Goal: Task Accomplishment & Management: Manage account settings

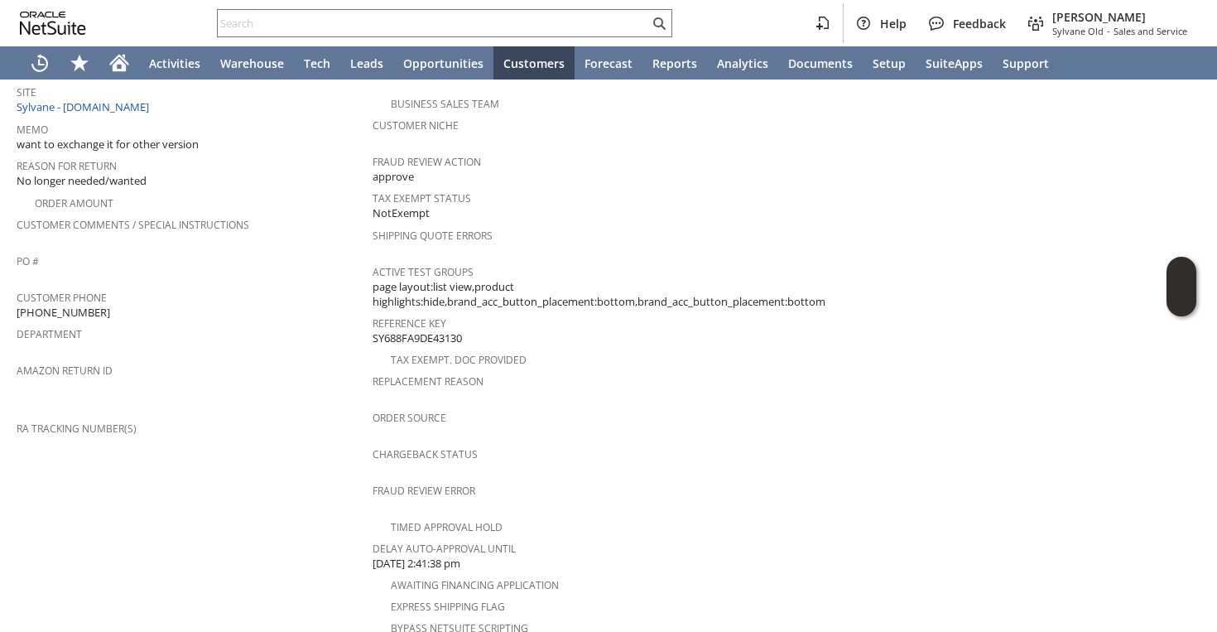
scroll to position [684, 0]
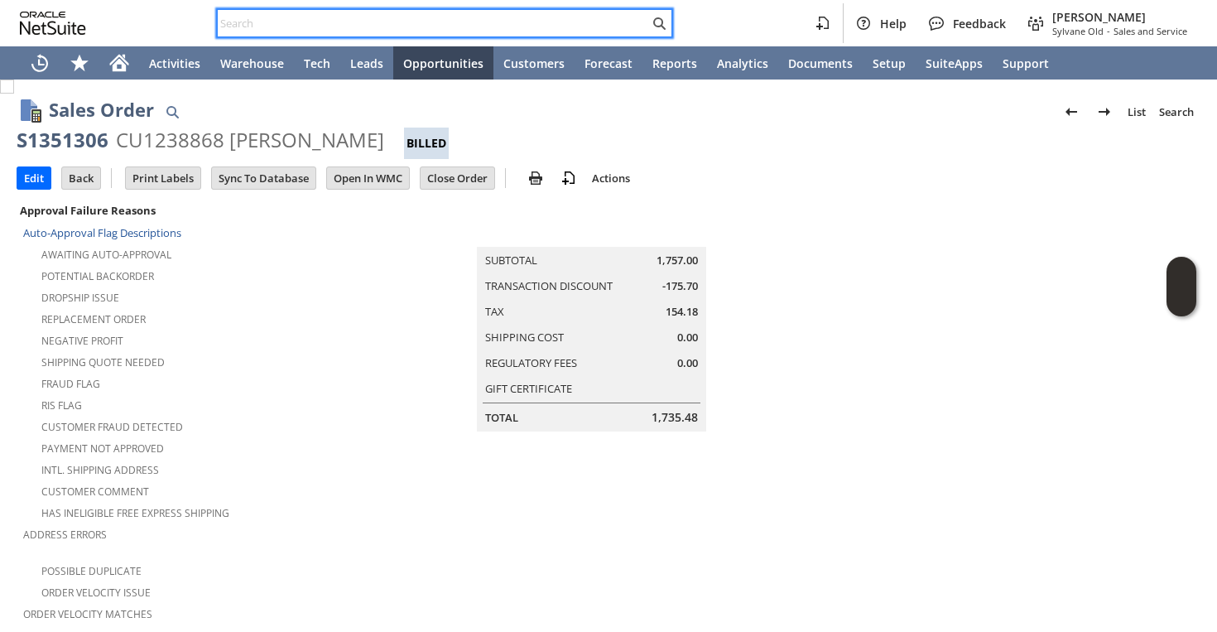
scroll to position [1087, 0]
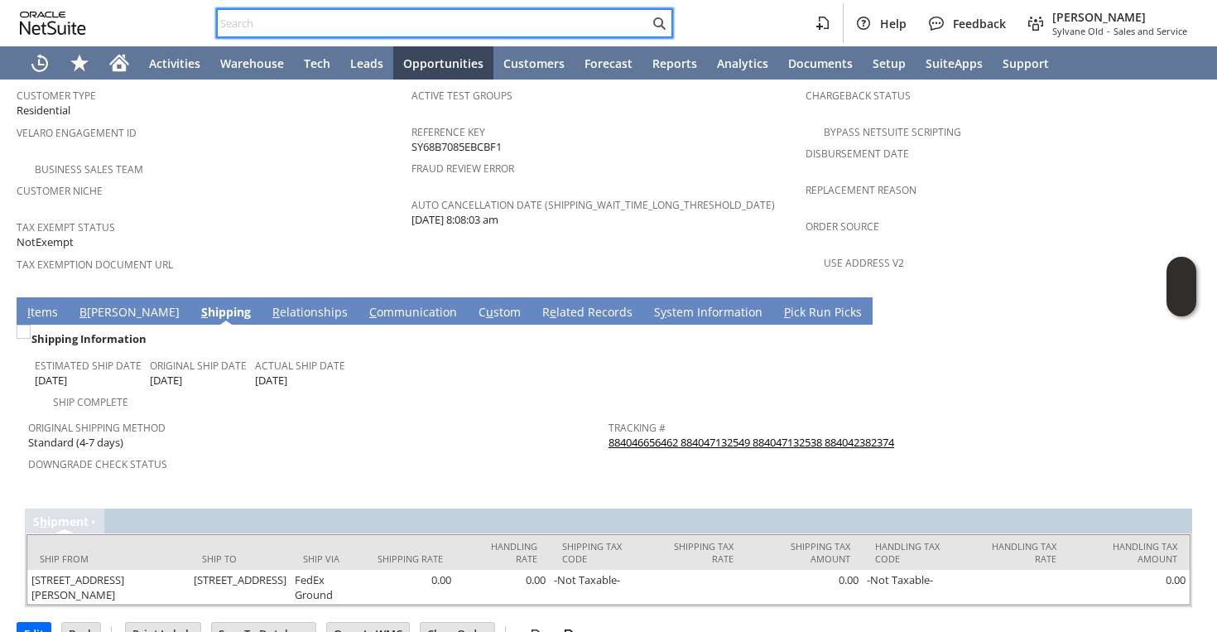
type input "8316635332"
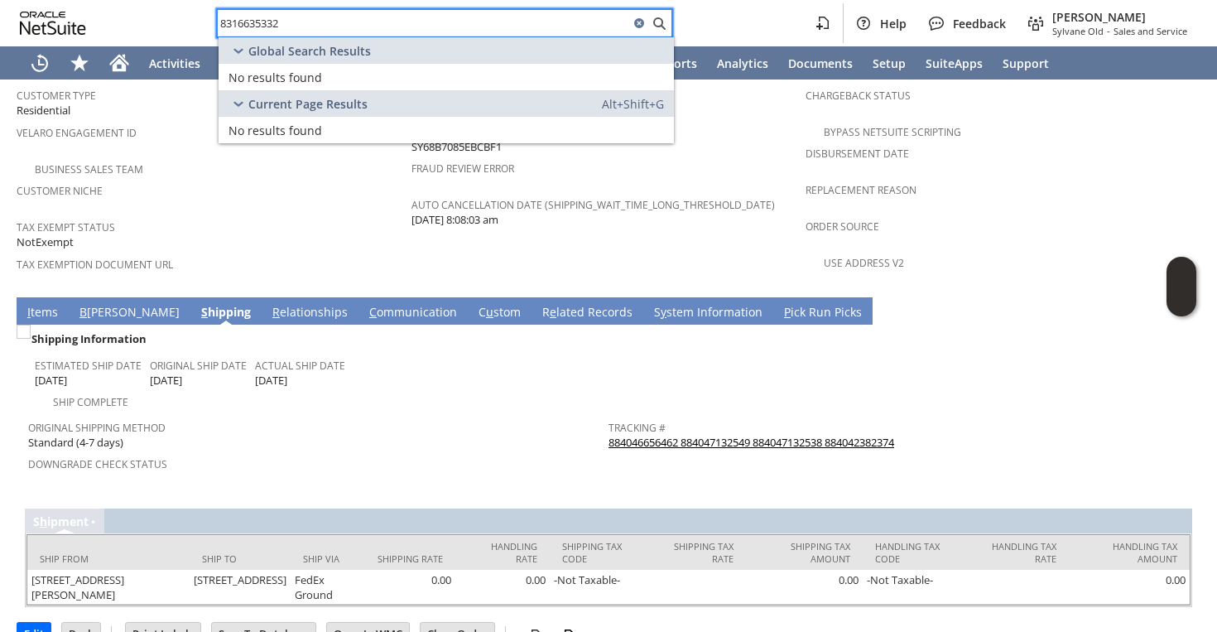
click at [305, 20] on input "8316635332" at bounding box center [423, 23] width 411 height 20
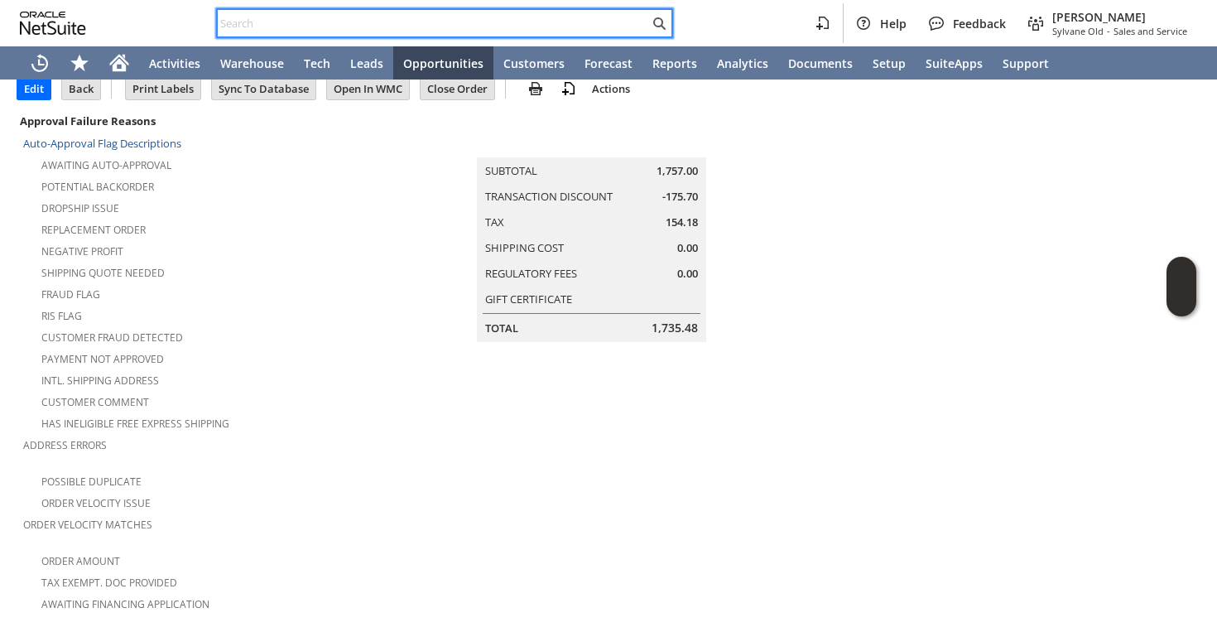
scroll to position [0, 0]
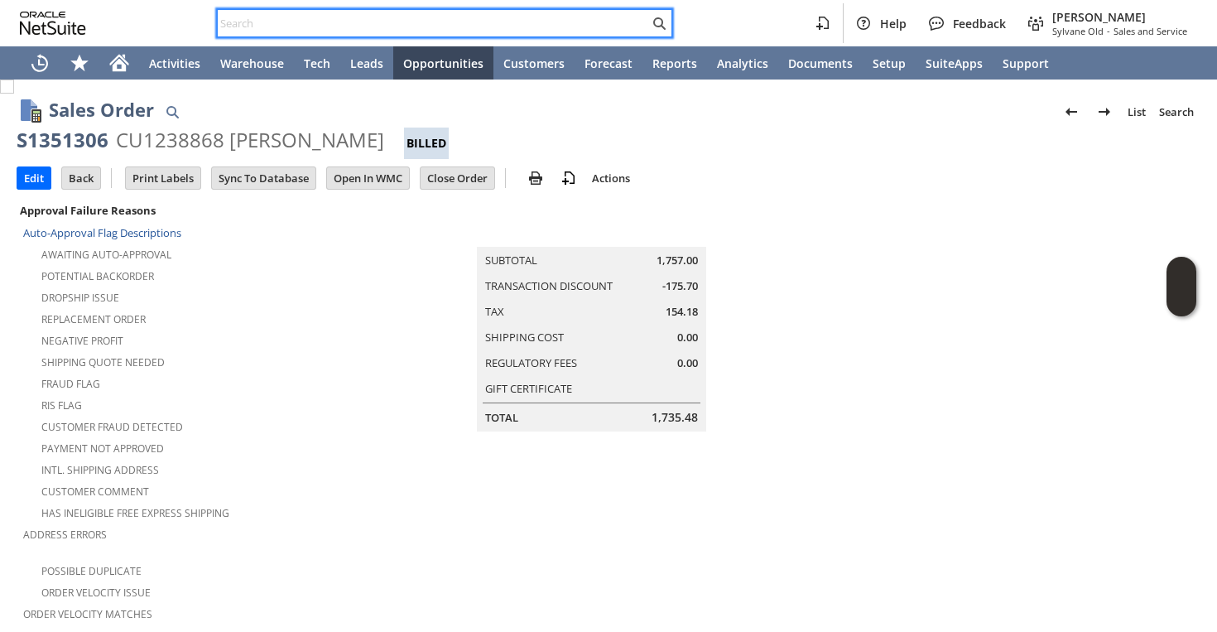
paste input "sy68a5c8086f03b"
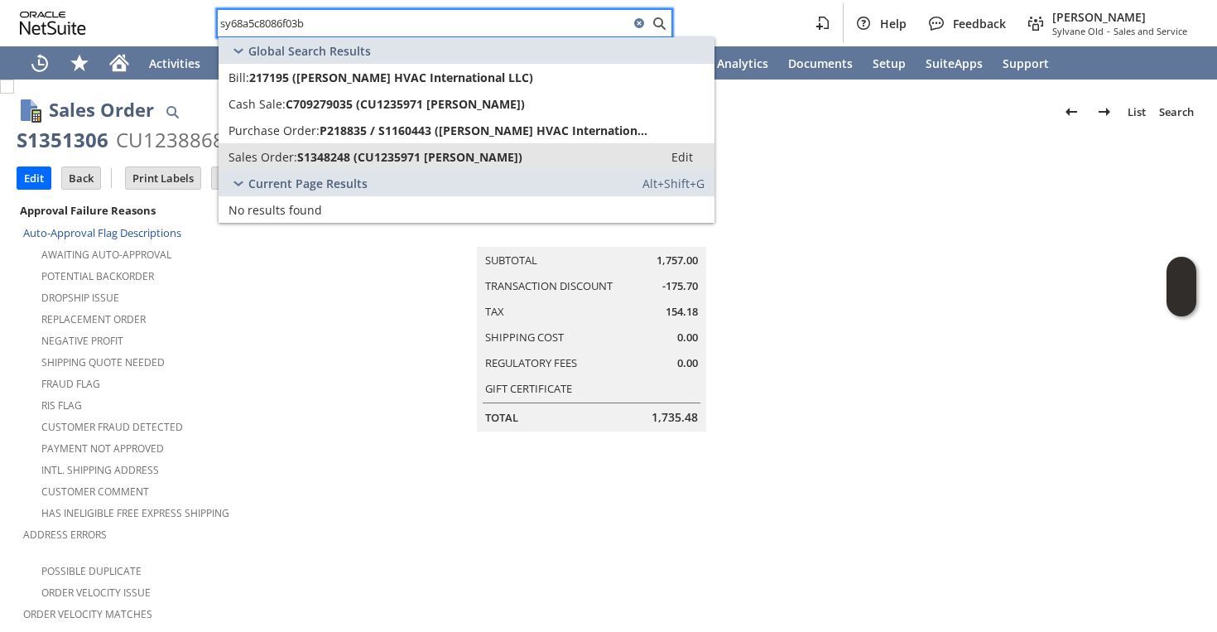
type input "sy68a5c8086f03b"
click at [331, 152] on span "S1348248 (CU1235971 Richard Kwater)" at bounding box center [409, 157] width 225 height 16
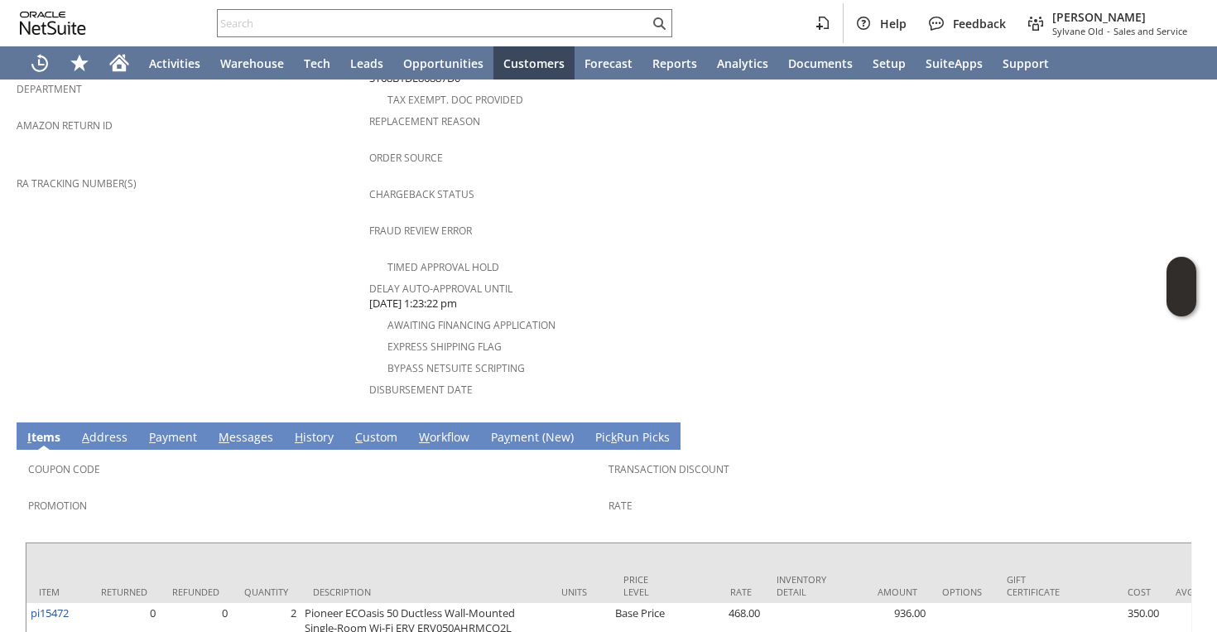
scroll to position [689, 0]
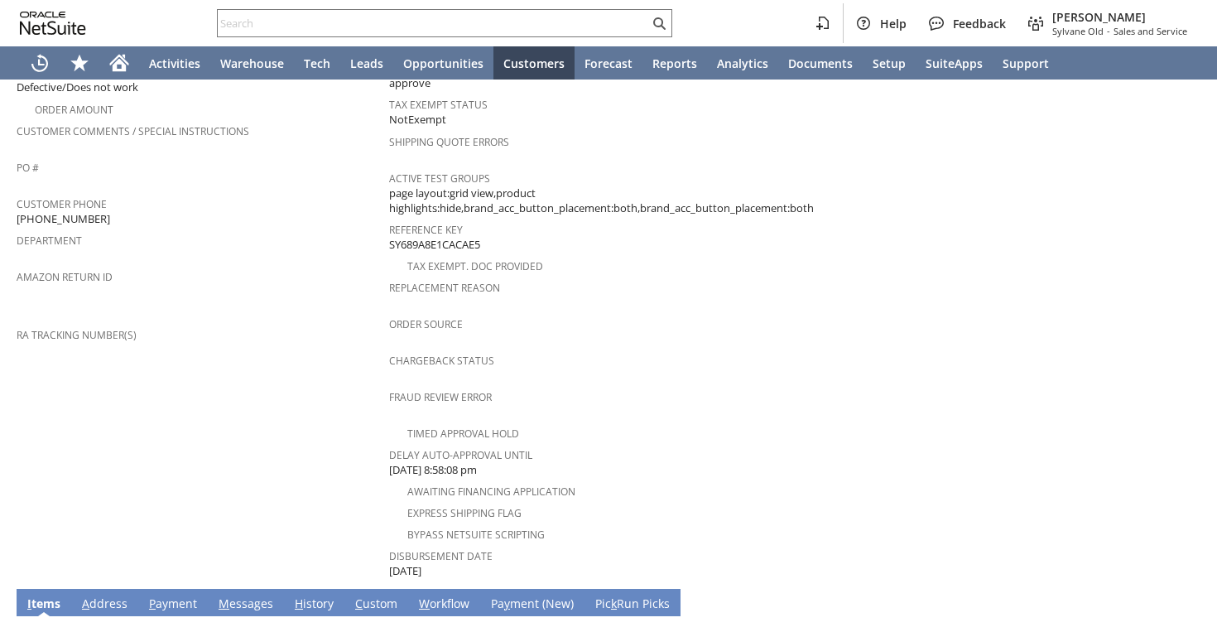
scroll to position [669, 0]
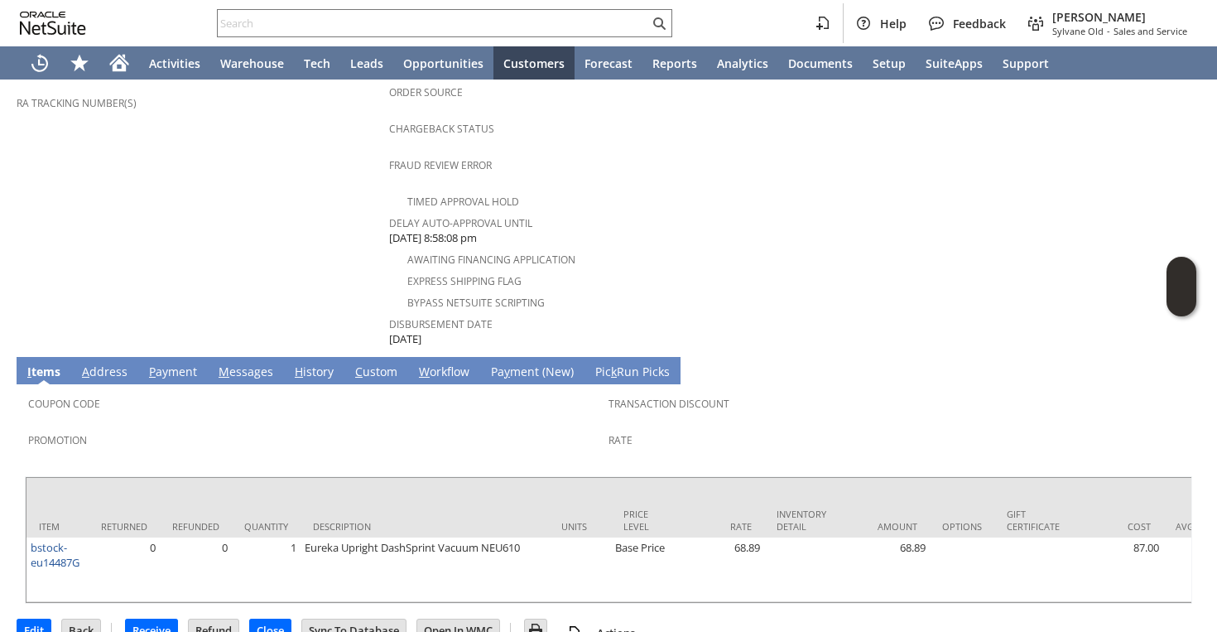
click at [296, 363] on span "H" at bounding box center [299, 371] width 8 height 16
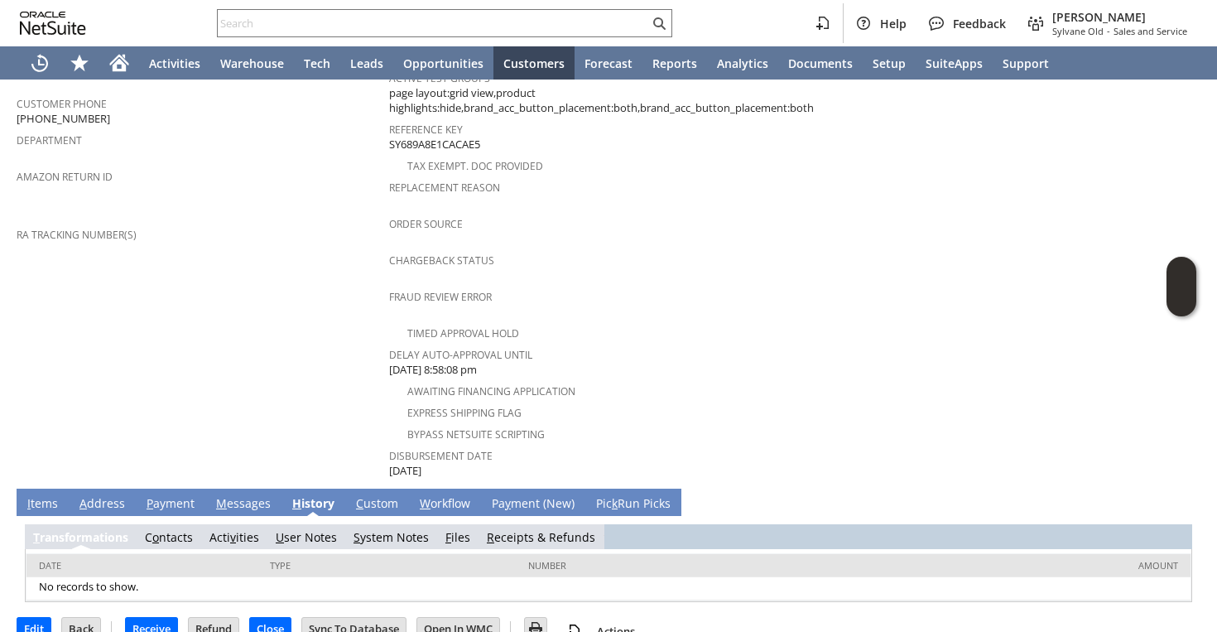
scroll to position [0, 0]
click at [453, 529] on span "F" at bounding box center [455, 537] width 6 height 16
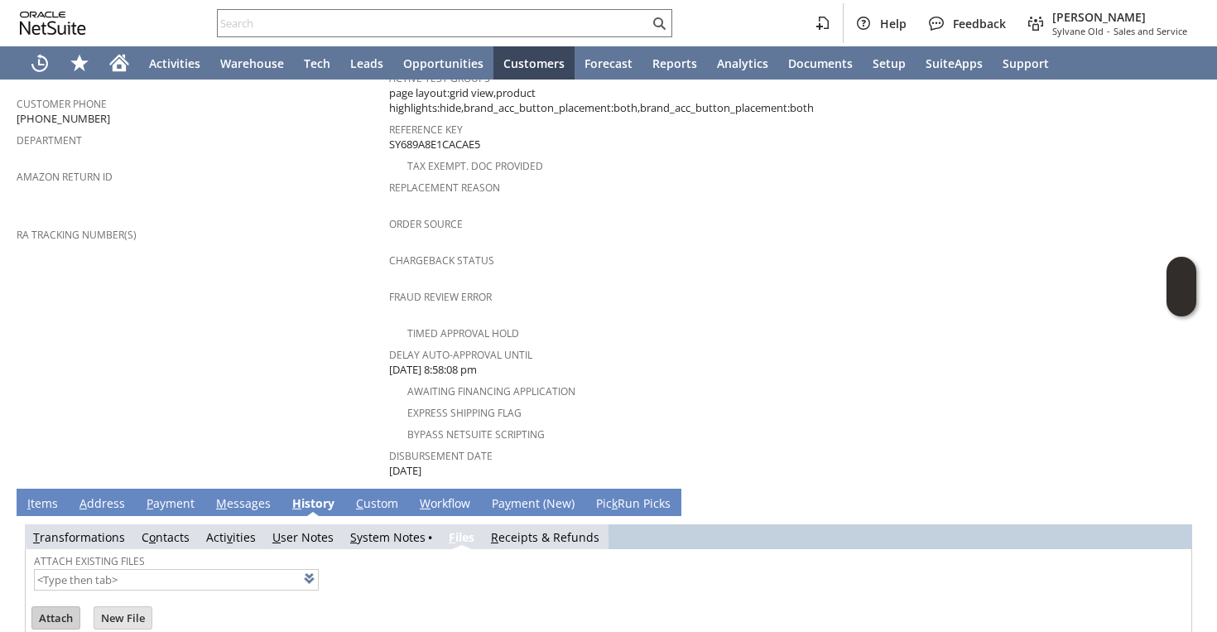
click at [52, 607] on input "Attach" at bounding box center [55, 618] width 47 height 22
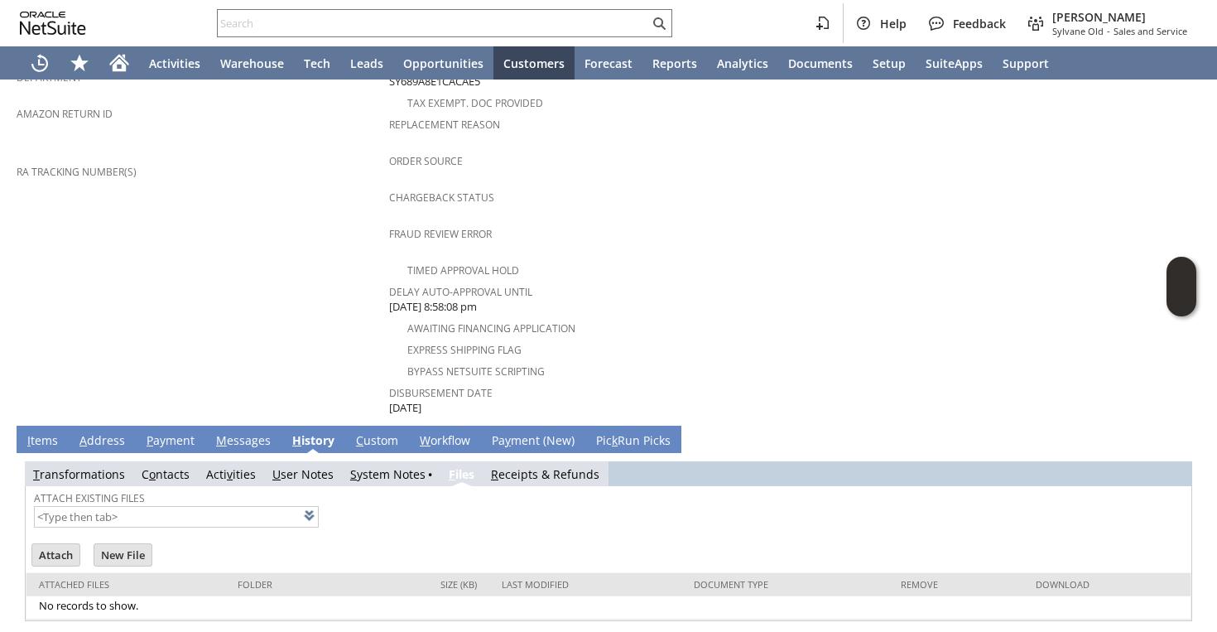
scroll to position [617, 0]
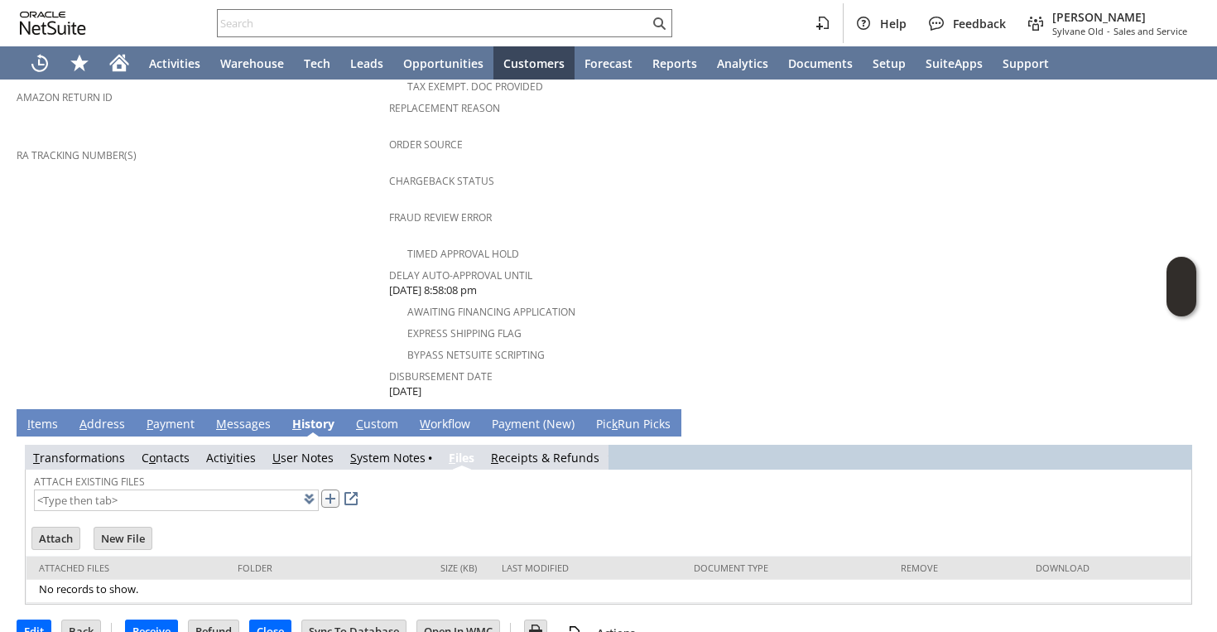
click at [321, 489] on link at bounding box center [330, 498] width 18 height 18
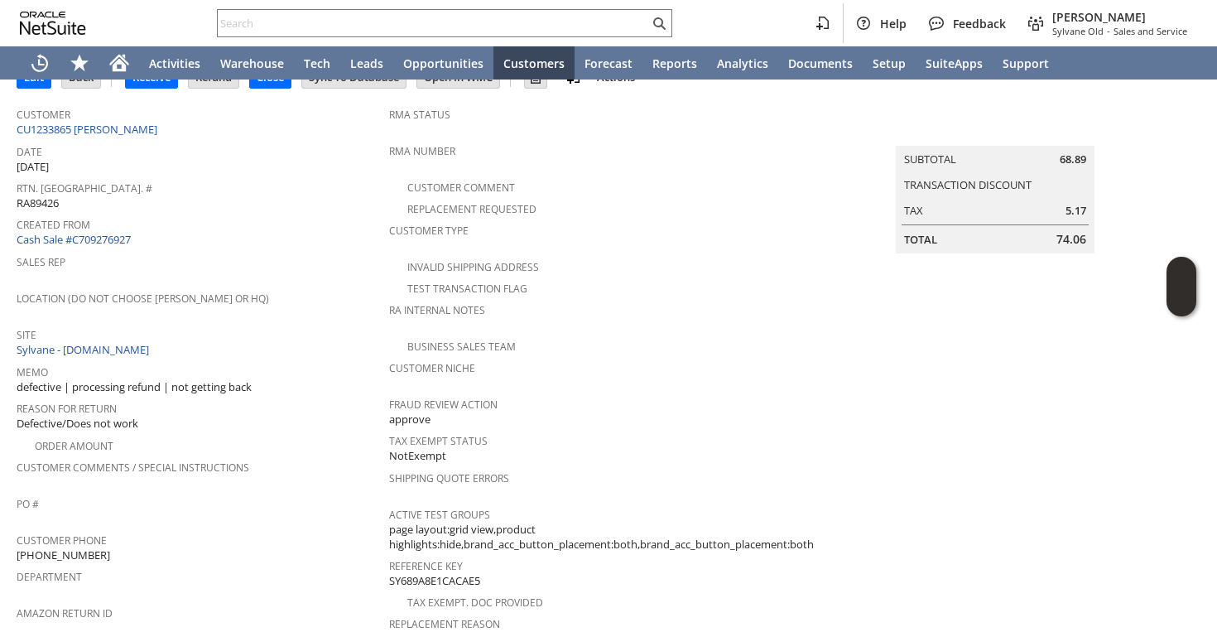
scroll to position [0, 0]
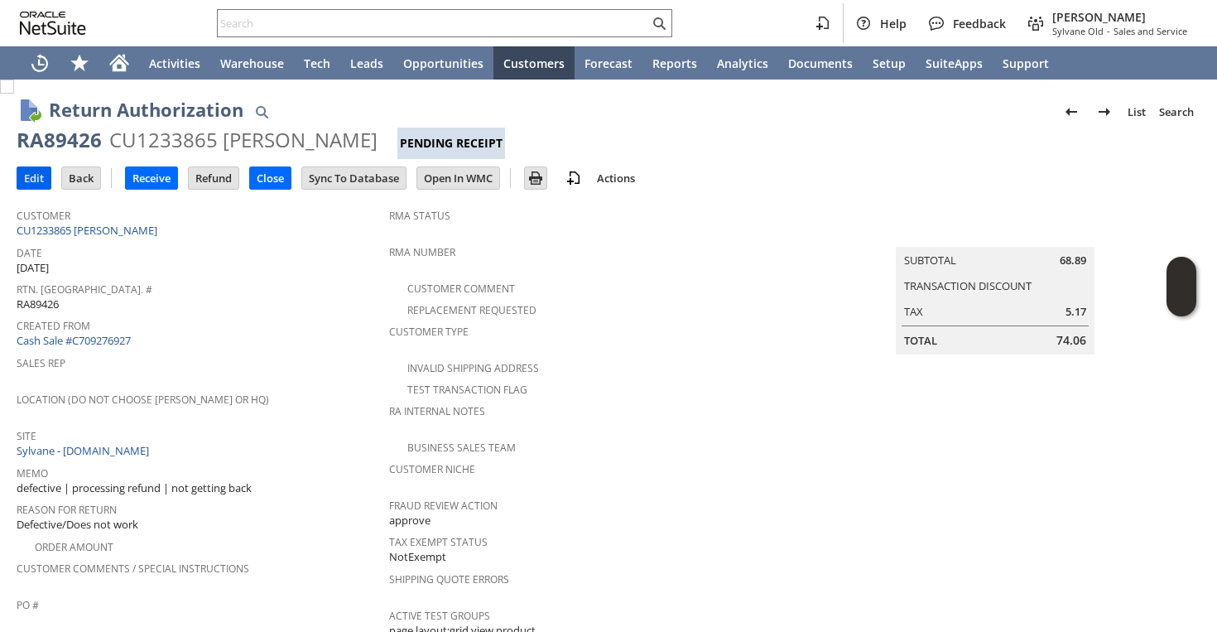
click at [35, 179] on input "Edit" at bounding box center [33, 178] width 33 height 22
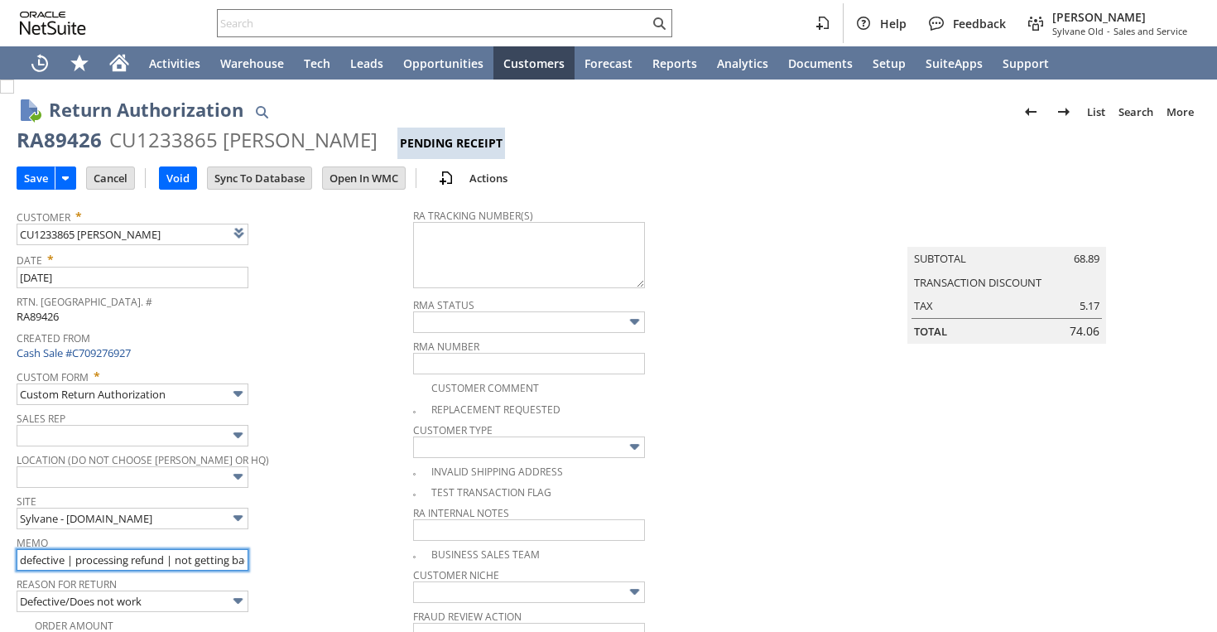
click at [230, 558] on input "defective | processing refund | not getting back" at bounding box center [133, 560] width 232 height 22
click at [244, 561] on input "defective | processing refund | not getting back" at bounding box center [133, 560] width 232 height 22
click at [152, 559] on input "defective | processing refund | not getting back | uploaded a photo of cut cor …" at bounding box center [133, 560] width 232 height 22
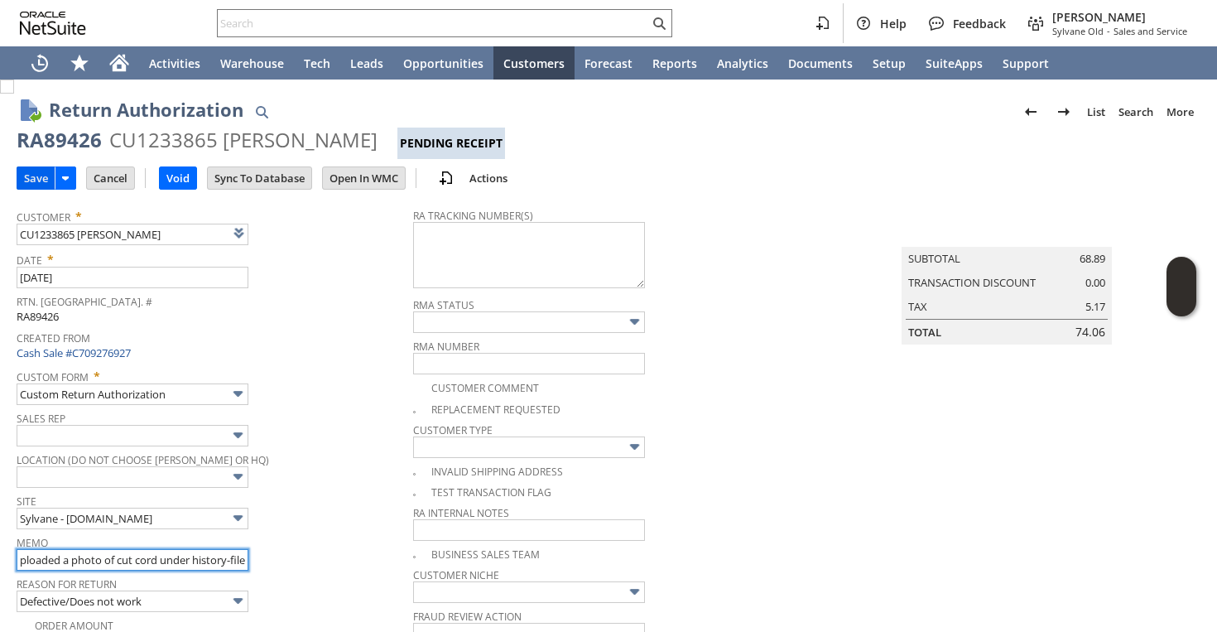
type input "defective | processing refund | not getting back | uploaded a photo of cut cord…"
click at [45, 179] on input "Save" at bounding box center [35, 178] width 37 height 22
click at [71, 139] on div "RA89426" at bounding box center [59, 140] width 85 height 26
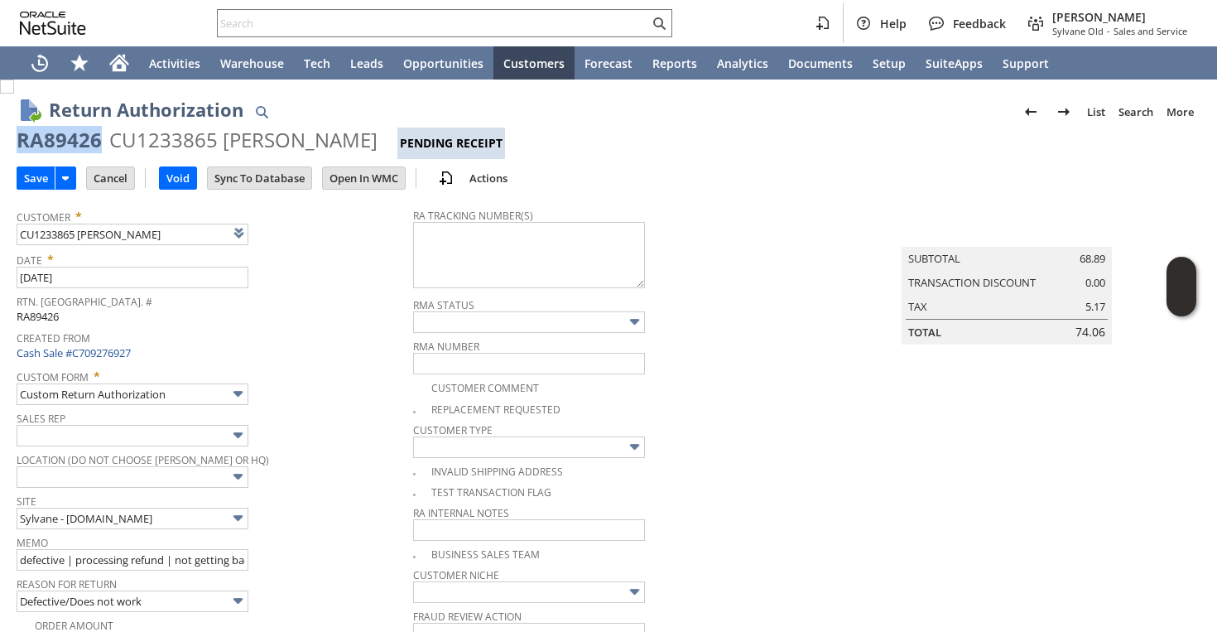
copy div "RA89426"
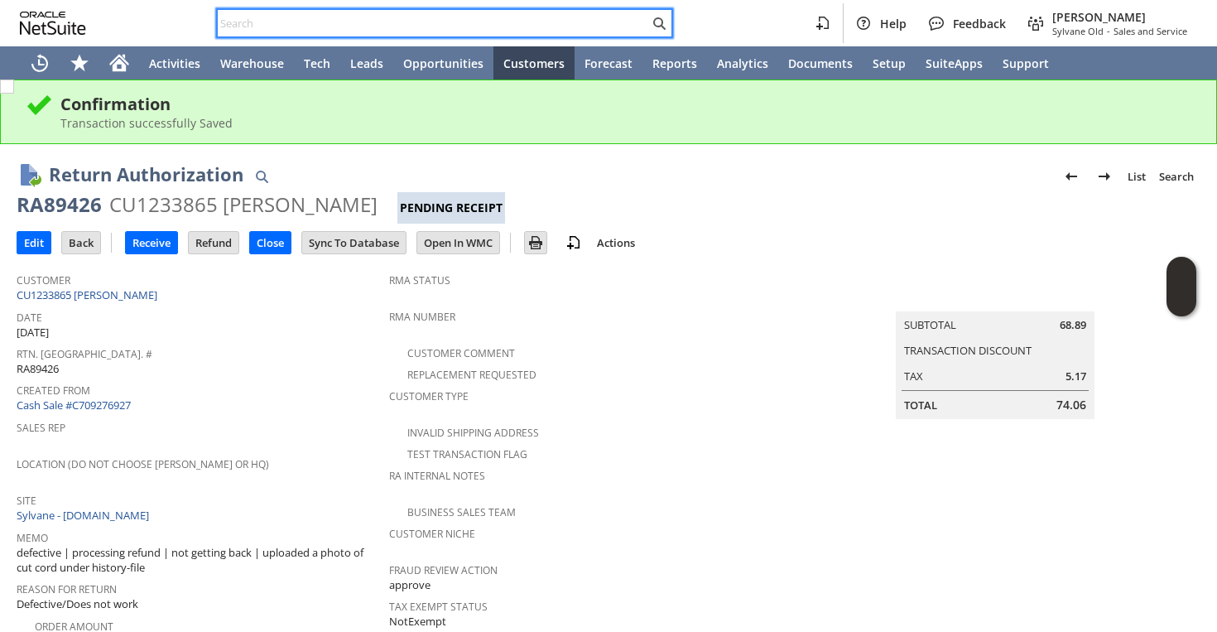
click at [454, 18] on input "text" at bounding box center [433, 23] width 431 height 20
paste input "4074332107"
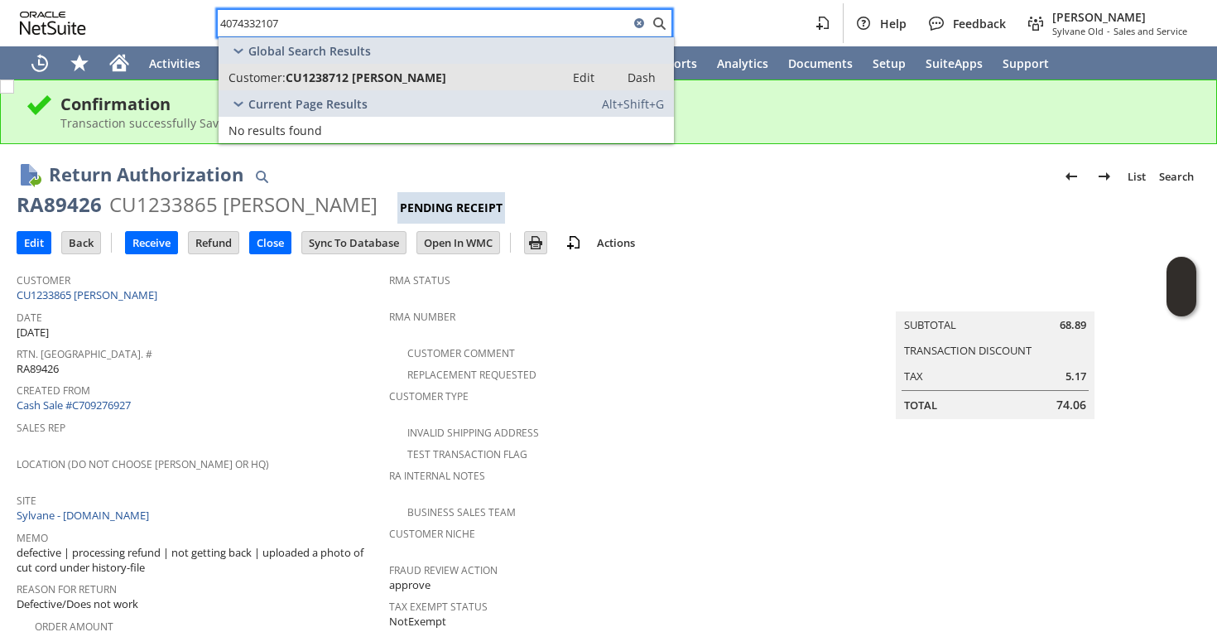
type input "4074332107"
click at [363, 78] on span "CU1238712 Theresa Hait" at bounding box center [366, 78] width 161 height 16
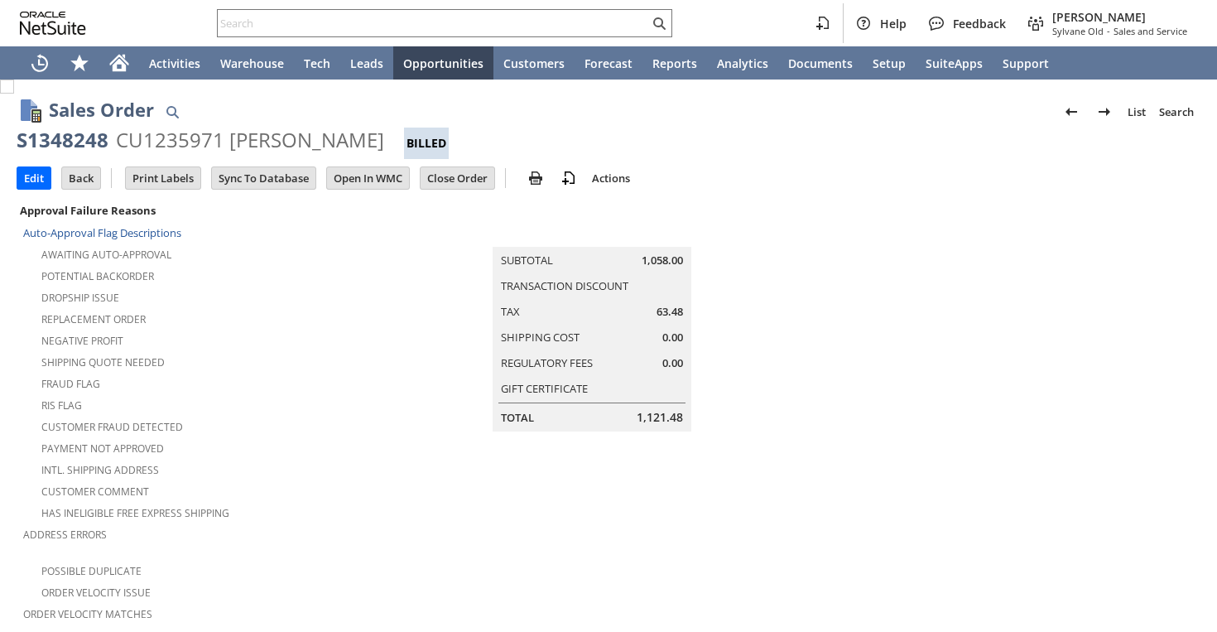
scroll to position [1207, 0]
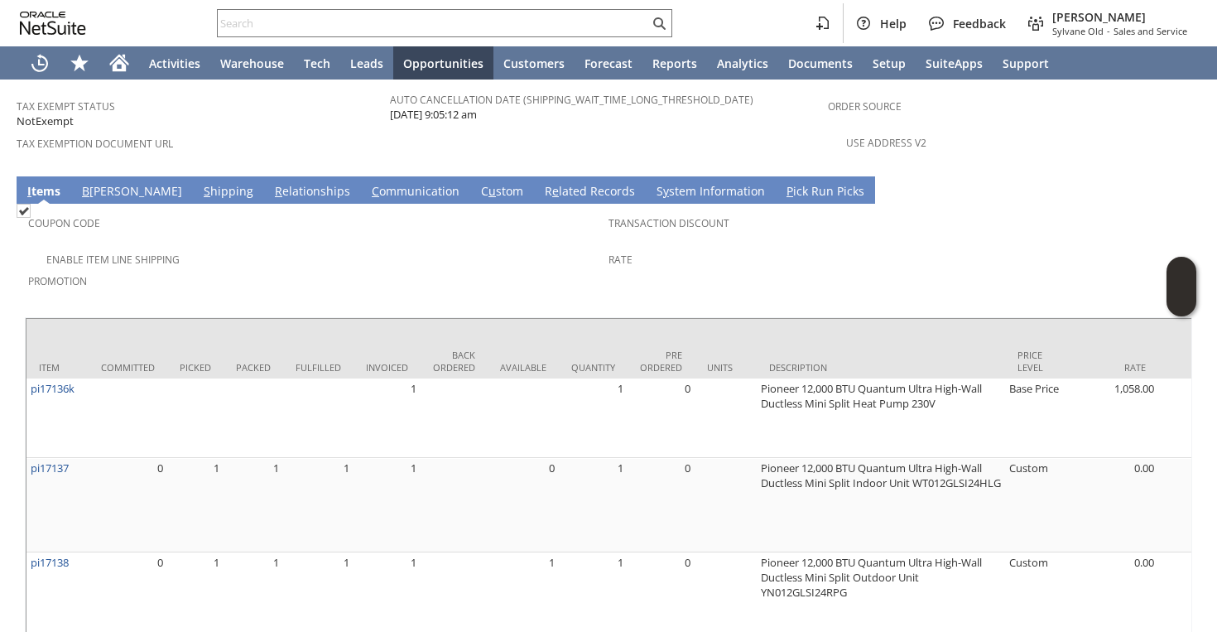
click at [108, 183] on link "B [PERSON_NAME]" at bounding box center [132, 192] width 108 height 18
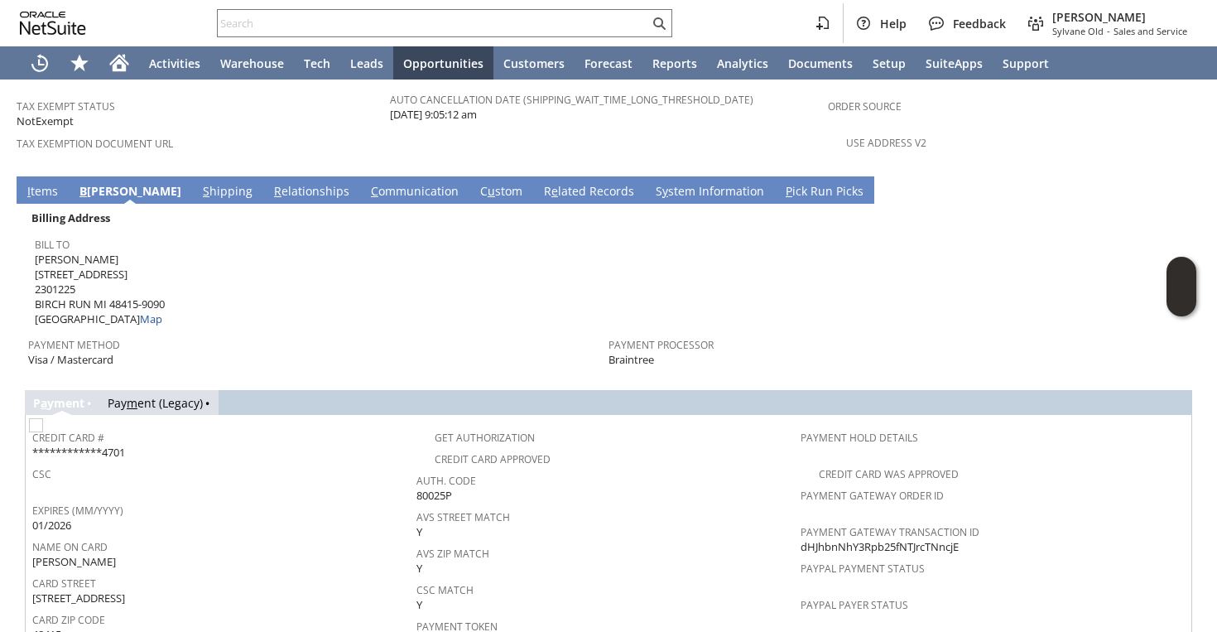
click at [199, 183] on link "S hipping" at bounding box center [228, 192] width 58 height 18
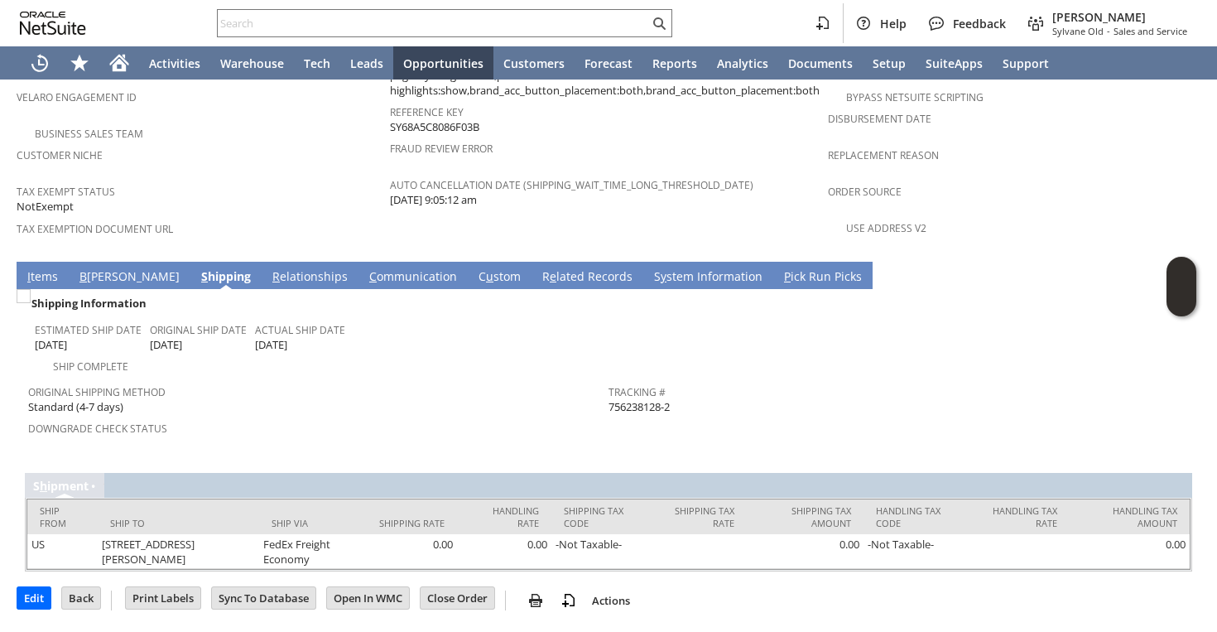
scroll to position [1072, 0]
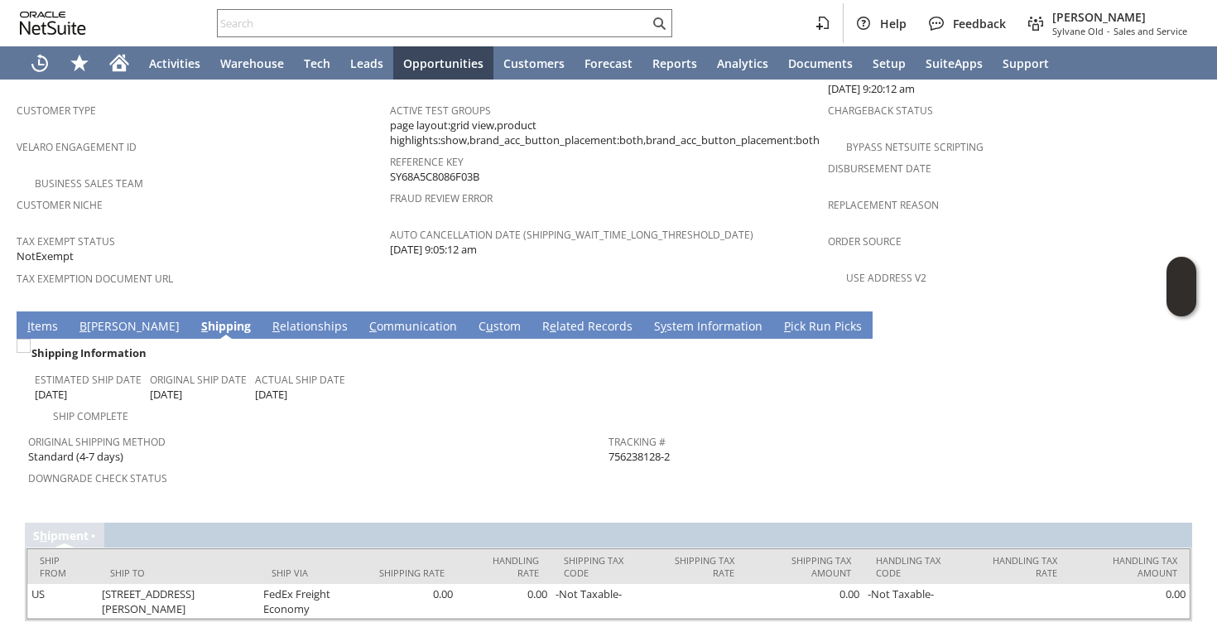
click at [39, 318] on link "I tems" at bounding box center [42, 327] width 39 height 18
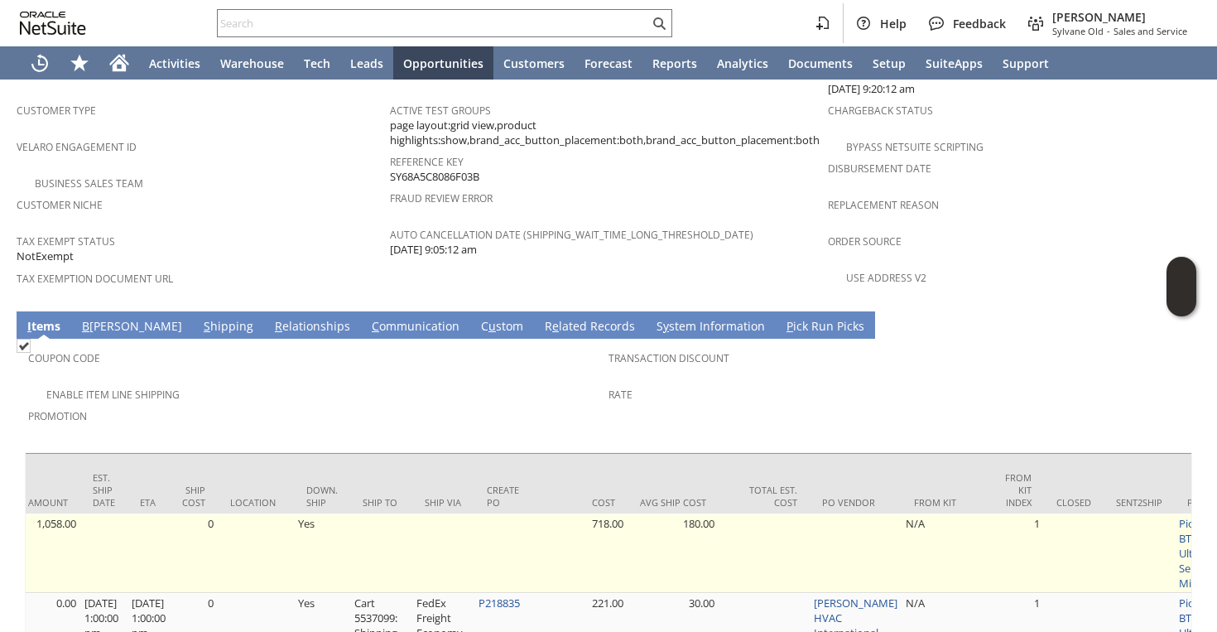
scroll to position [0, 0]
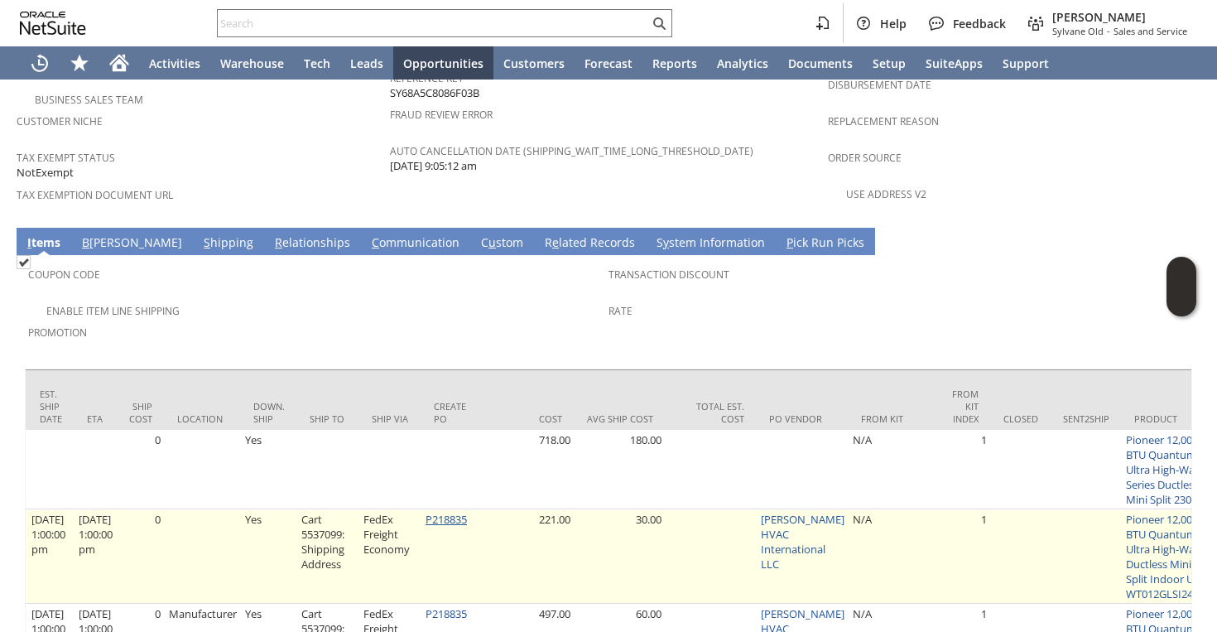
click at [467, 512] on link "P218835" at bounding box center [445, 519] width 41 height 15
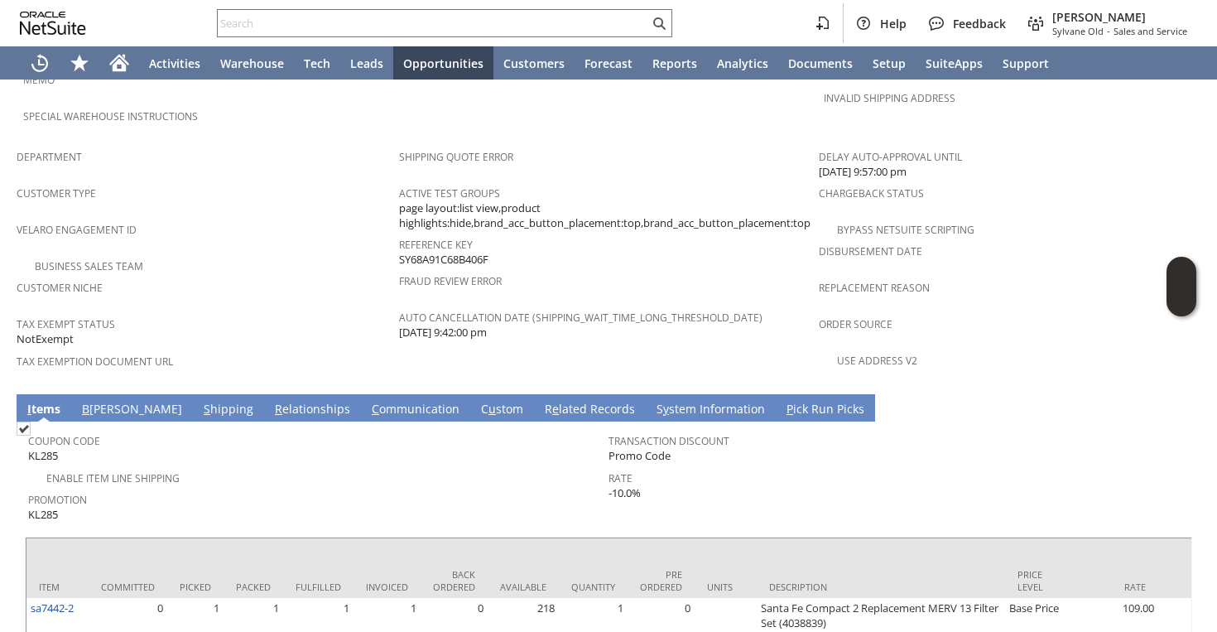
scroll to position [632, 0]
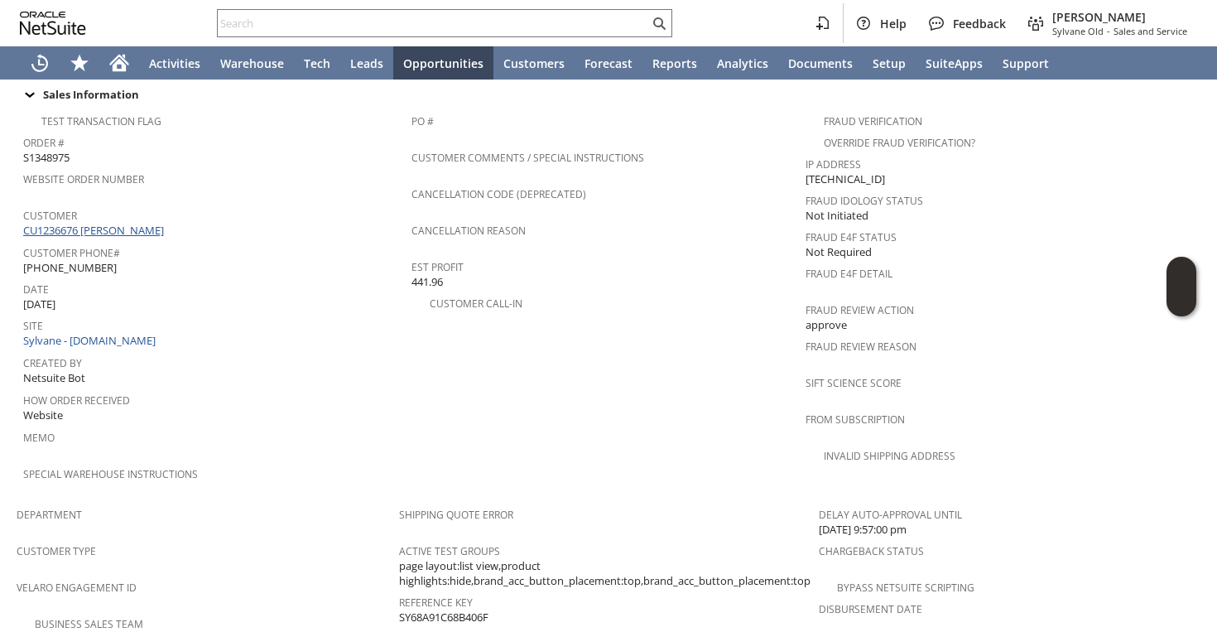
click at [147, 223] on link "CU1236676 [PERSON_NAME]" at bounding box center [95, 230] width 145 height 15
